Goal: Find specific page/section: Find specific page/section

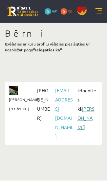
click at [85, 110] on link "[PERSON_NAME]" at bounding box center [85, 118] width 17 height 24
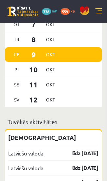
scroll to position [591, 0]
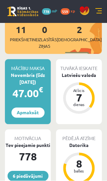
scroll to position [139, 0]
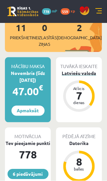
click at [86, 70] on div "Latviešu valoda" at bounding box center [79, 73] width 46 height 7
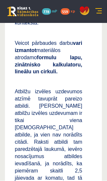
scroll to position [814, 0]
